Goal: Task Accomplishment & Management: Use online tool/utility

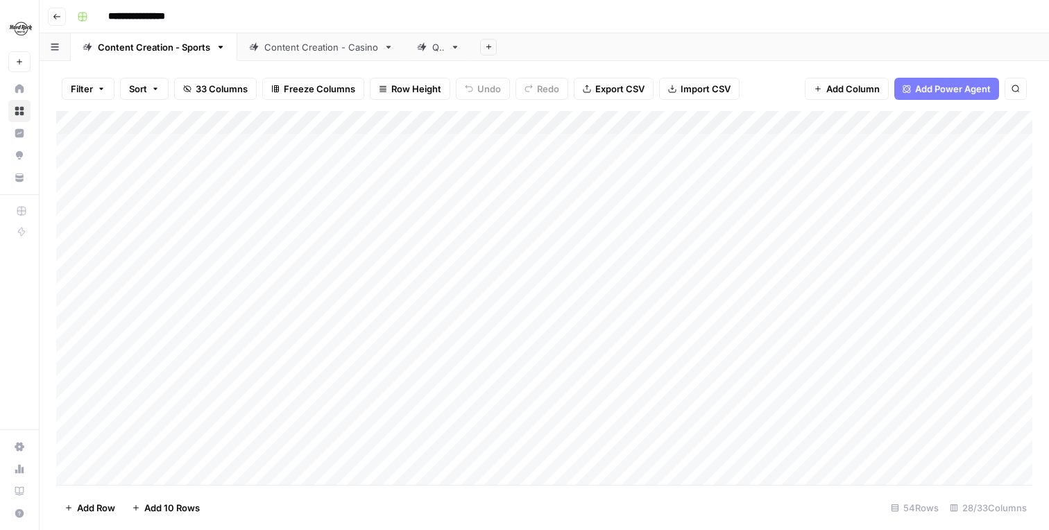
click at [54, 54] on button "button" at bounding box center [55, 46] width 31 height 27
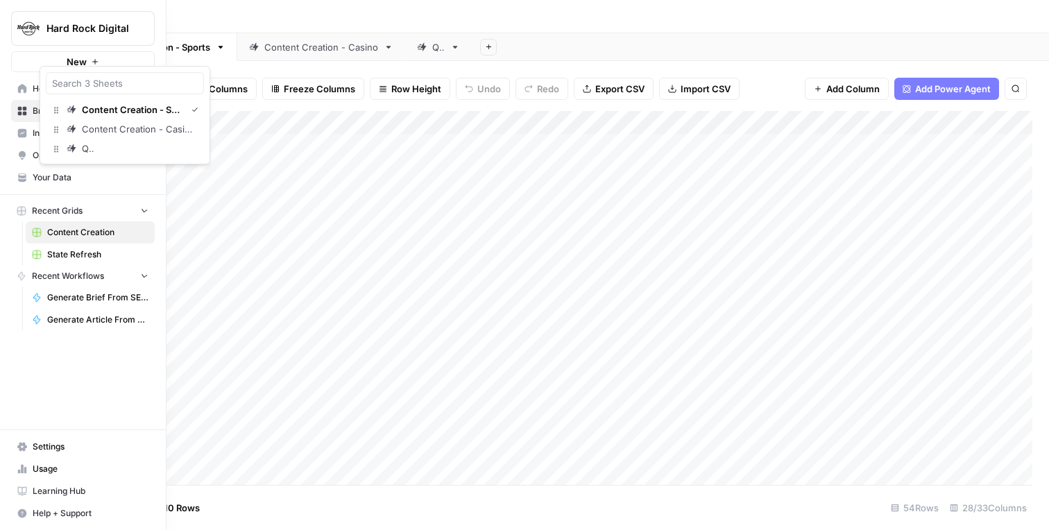
click at [25, 118] on link "Browse" at bounding box center [83, 111] width 144 height 22
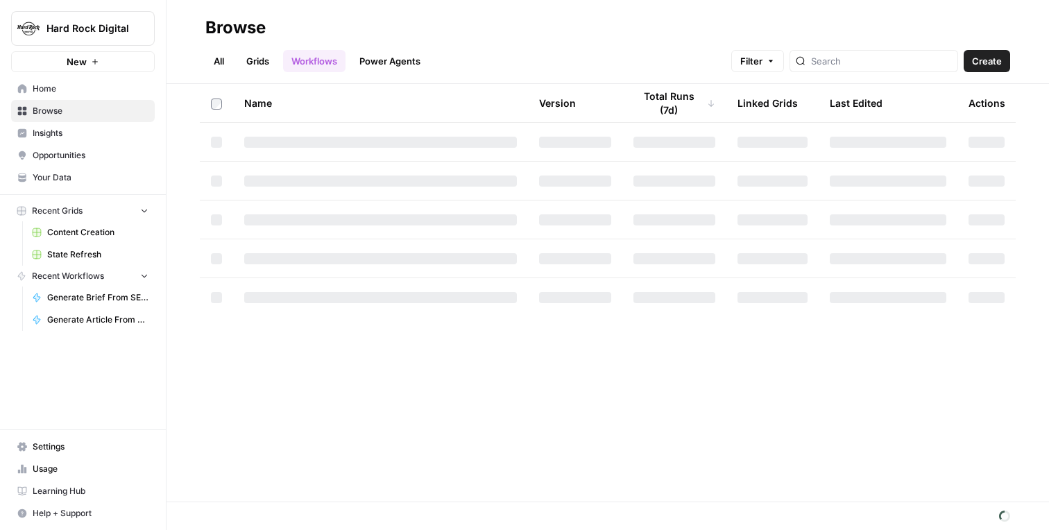
click at [96, 257] on span "State Refresh" at bounding box center [97, 254] width 101 height 12
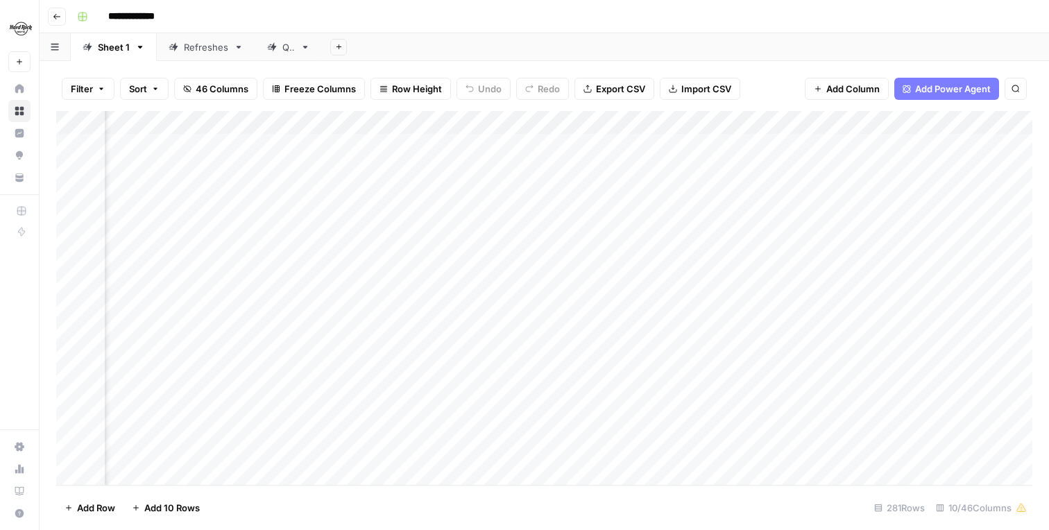
scroll to position [0, 345]
click at [726, 142] on div "Add Column" at bounding box center [544, 298] width 976 height 374
click at [726, 169] on div "Add Column" at bounding box center [544, 298] width 976 height 374
click at [727, 191] on div "Add Column" at bounding box center [544, 298] width 976 height 374
click at [727, 221] on div "Add Column" at bounding box center [544, 298] width 976 height 374
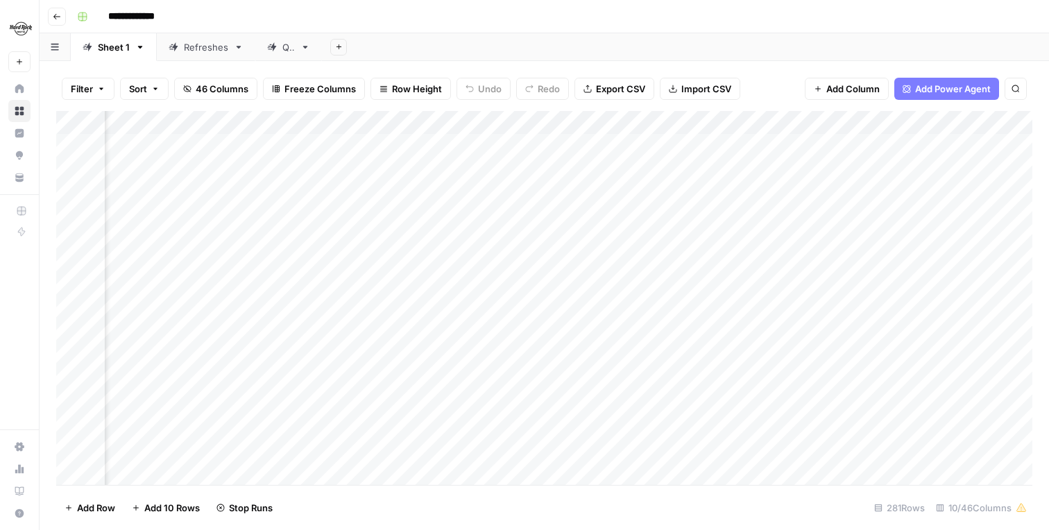
click at [728, 240] on div "Add Column" at bounding box center [544, 298] width 976 height 374
click at [727, 262] on div "Add Column" at bounding box center [544, 298] width 976 height 374
click at [727, 284] on div "Add Column" at bounding box center [544, 298] width 976 height 374
click at [727, 311] on div "Add Column" at bounding box center [544, 298] width 976 height 374
click at [729, 338] on div "Add Column" at bounding box center [544, 298] width 976 height 374
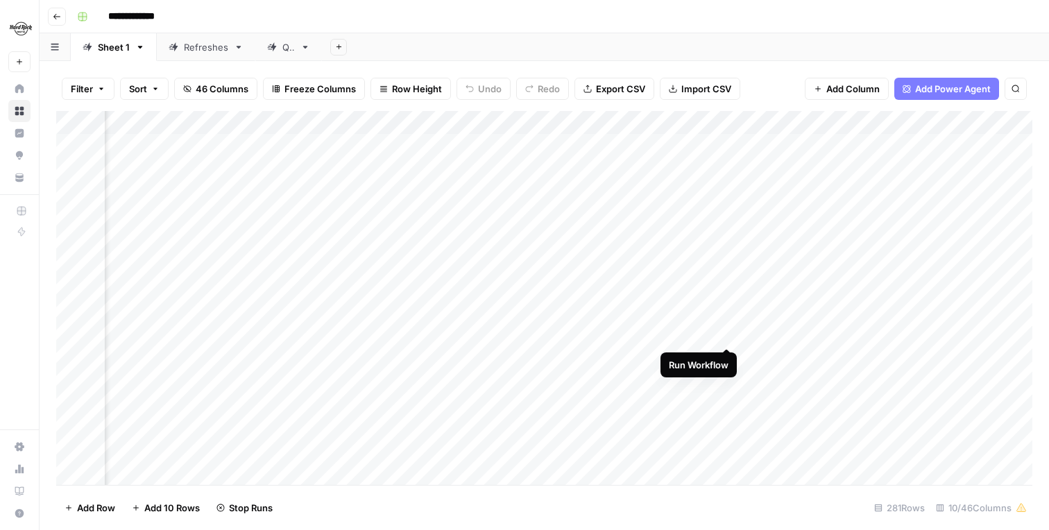
click at [728, 334] on div "Add Column" at bounding box center [544, 298] width 976 height 374
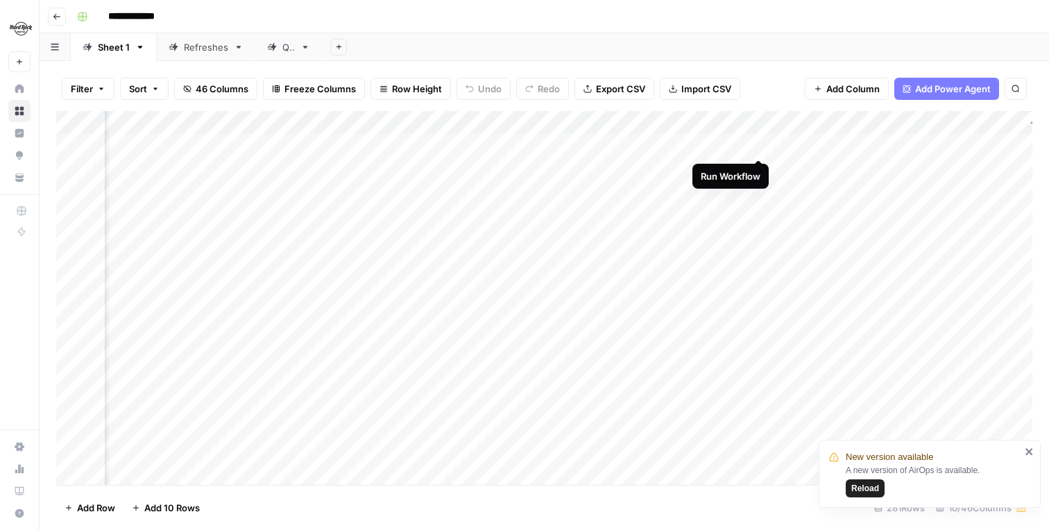
click at [760, 146] on div "Add Column" at bounding box center [544, 298] width 976 height 374
click at [760, 166] on div "Add Column" at bounding box center [544, 298] width 976 height 374
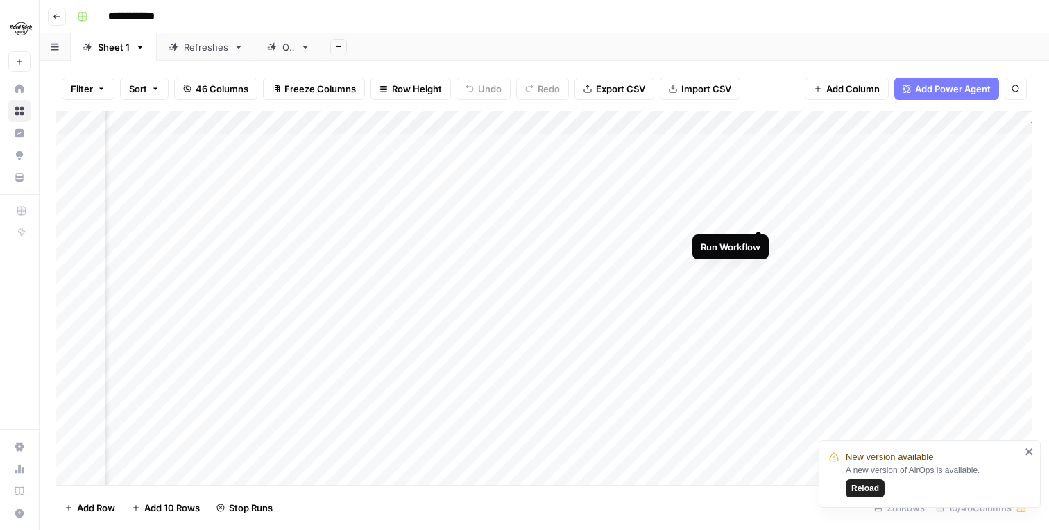
click at [758, 214] on div "Add Column" at bounding box center [544, 298] width 976 height 374
click at [759, 242] on div "Add Column" at bounding box center [544, 298] width 976 height 374
click at [759, 261] on div "Add Column" at bounding box center [544, 298] width 976 height 374
click at [763, 286] on div "Add Column" at bounding box center [544, 298] width 976 height 374
click at [763, 306] on div "Add Column" at bounding box center [544, 298] width 976 height 374
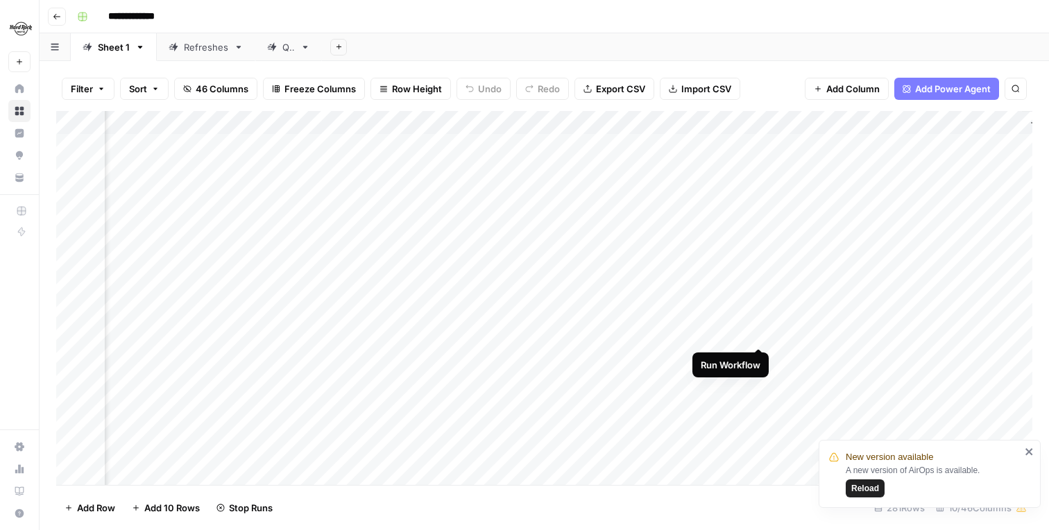
click at [758, 334] on div "Add Column" at bounding box center [544, 298] width 976 height 374
click at [755, 308] on div "Add Column" at bounding box center [544, 298] width 976 height 374
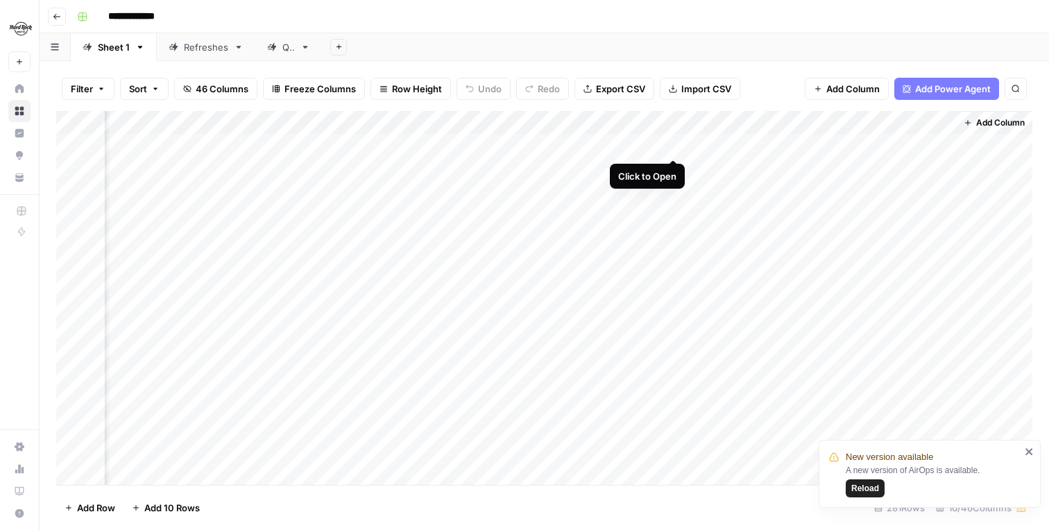
click at [674, 147] on div "Add Column" at bounding box center [544, 298] width 976 height 374
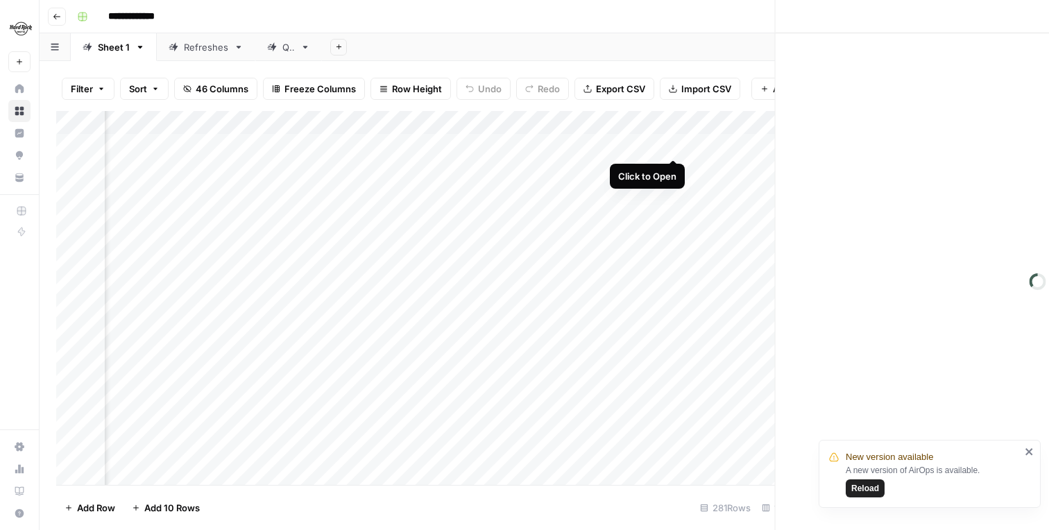
scroll to position [0, 656]
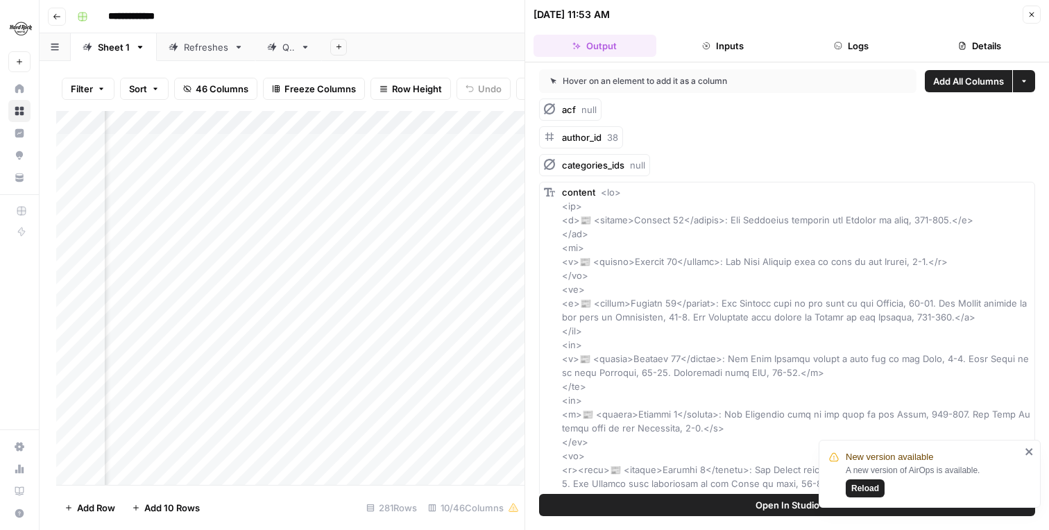
click at [1036, 19] on button "Close" at bounding box center [1032, 15] width 18 height 18
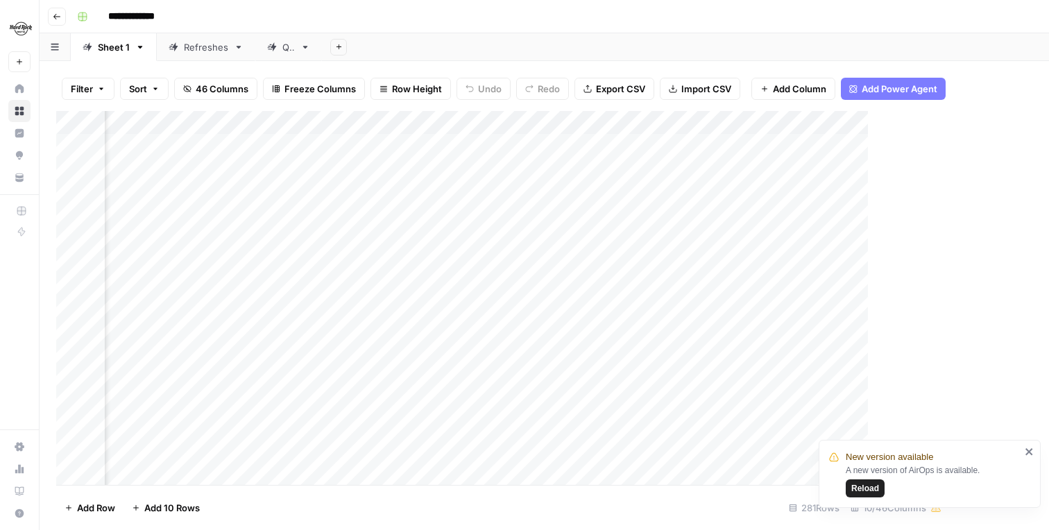
scroll to position [0, 651]
click at [554, 141] on div "Add Column" at bounding box center [544, 298] width 976 height 374
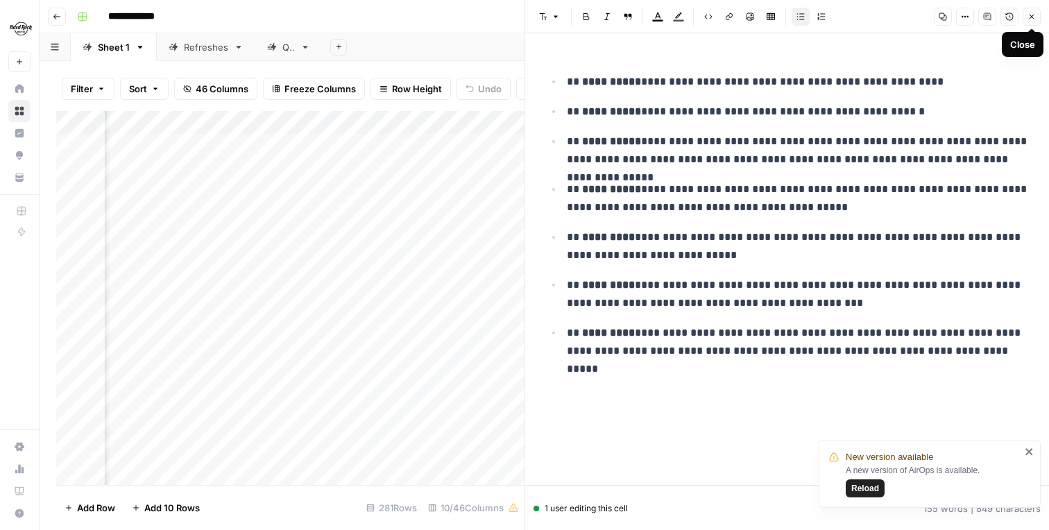
click at [1033, 12] on icon "button" at bounding box center [1031, 16] width 8 height 8
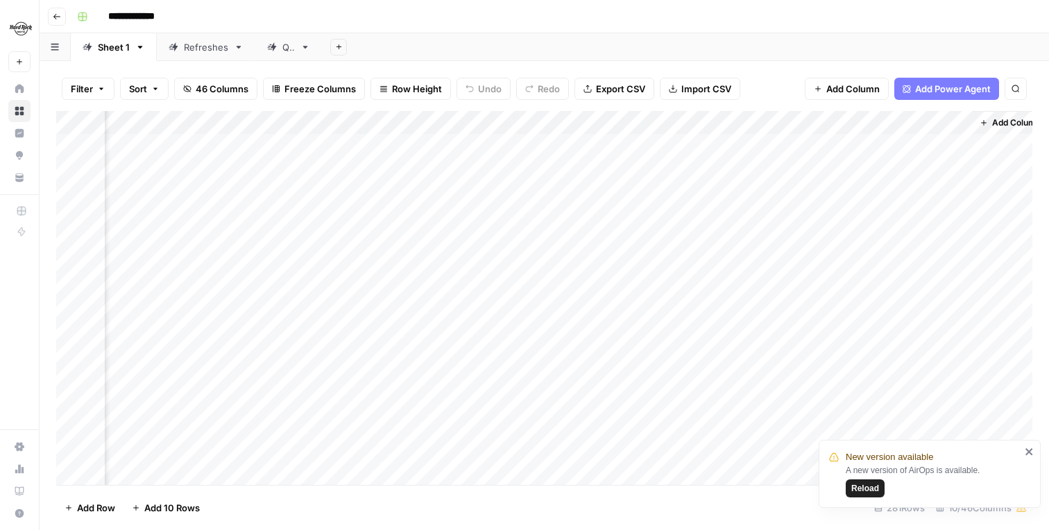
scroll to position [0, 667]
click at [693, 144] on div "Add Column" at bounding box center [544, 298] width 976 height 374
click at [690, 193] on div "Add Column" at bounding box center [544, 298] width 976 height 374
click at [694, 167] on div "Add Column" at bounding box center [544, 298] width 976 height 374
click at [543, 146] on div "Add Column" at bounding box center [544, 298] width 976 height 374
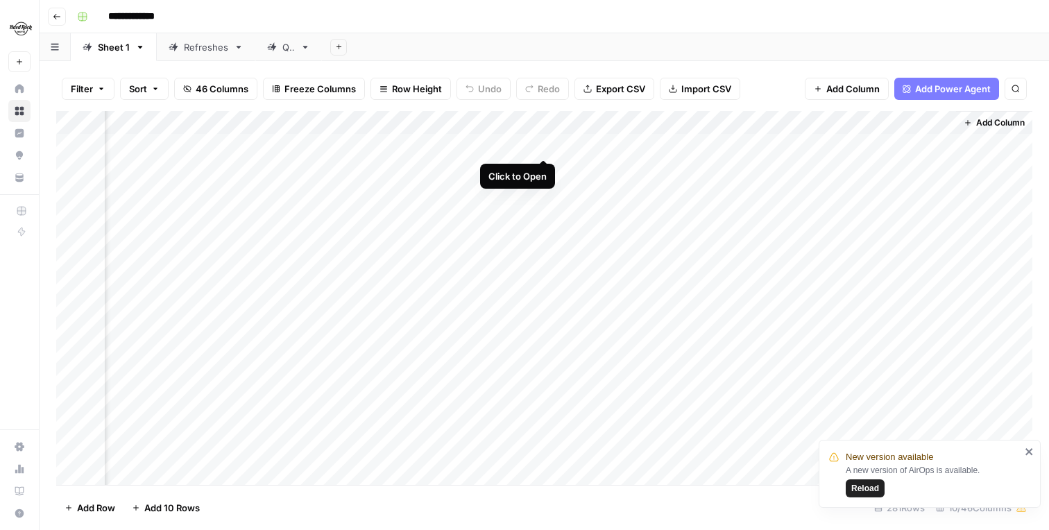
scroll to position [0, 657]
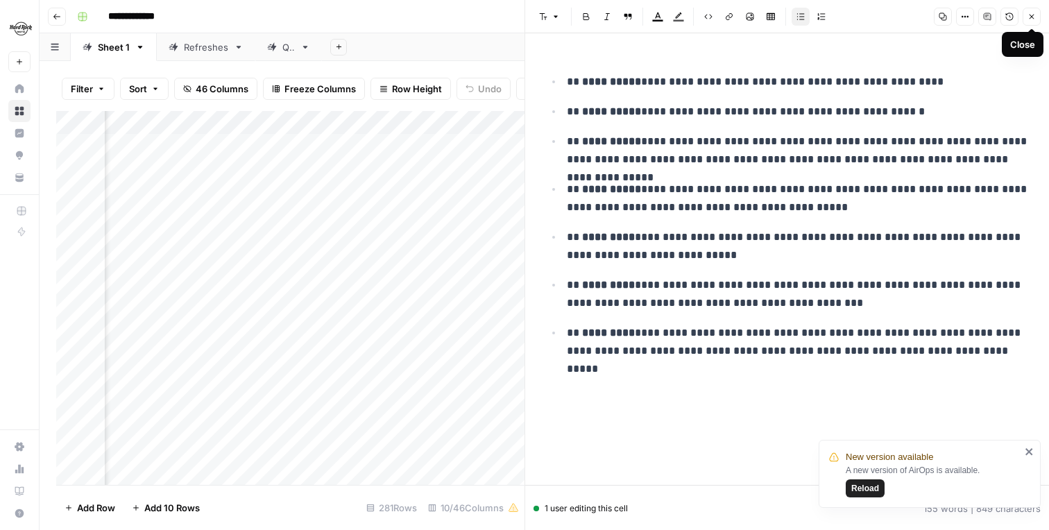
click at [1031, 12] on icon "button" at bounding box center [1031, 16] width 8 height 8
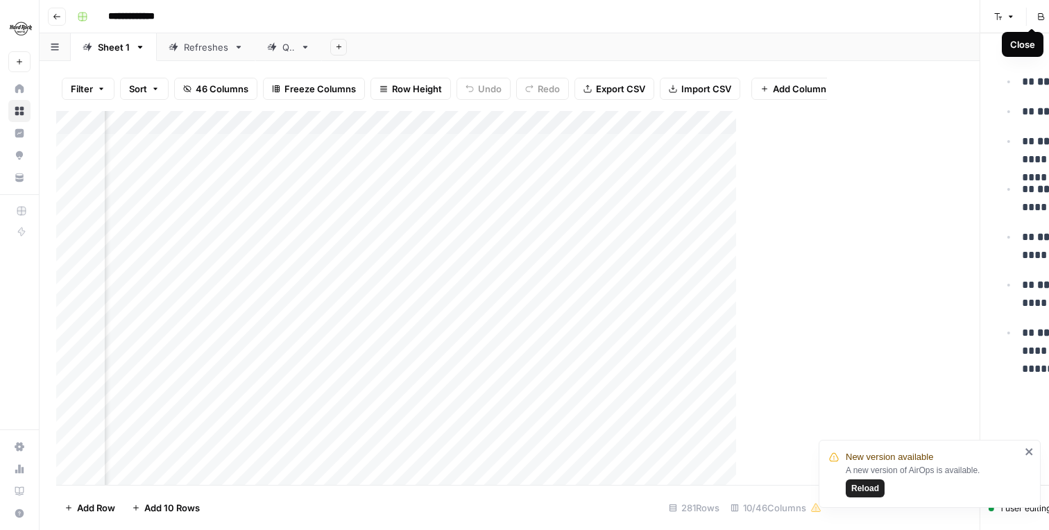
scroll to position [0, 651]
